Goal: Navigation & Orientation: Find specific page/section

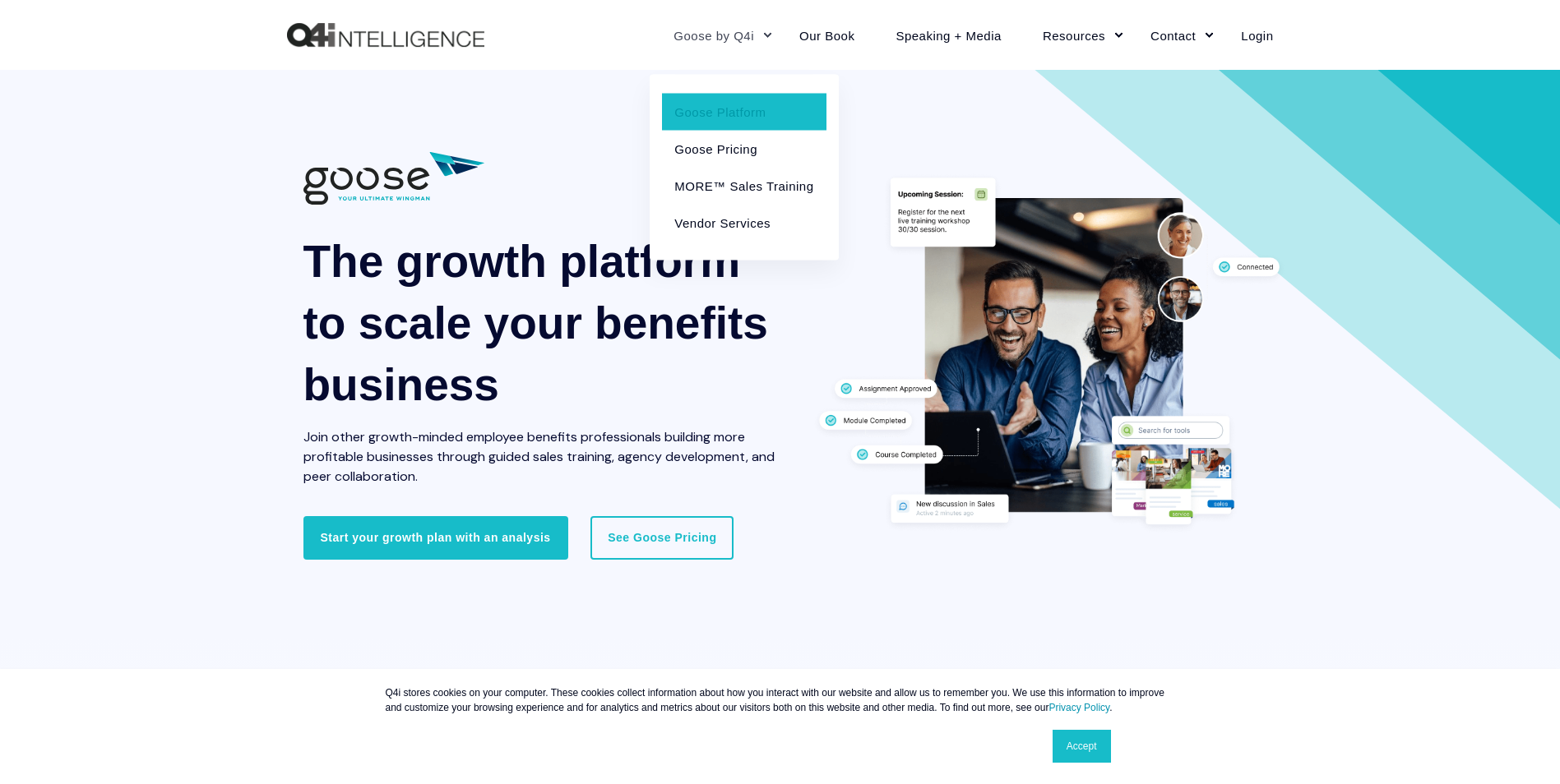
click at [711, 32] on link "Goose by Q4i" at bounding box center [716, 35] width 126 height 72
